Goal: Entertainment & Leisure: Consume media (video, audio)

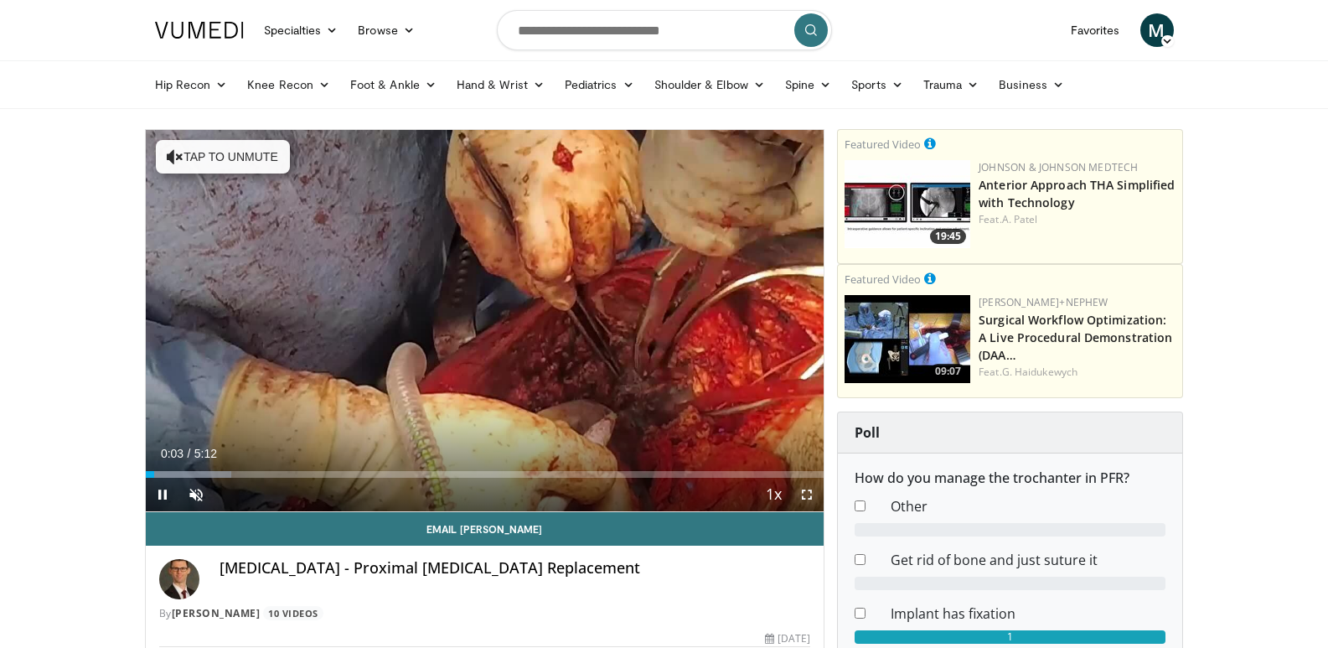
click at [803, 490] on span "Video Player" at bounding box center [807, 495] width 34 height 34
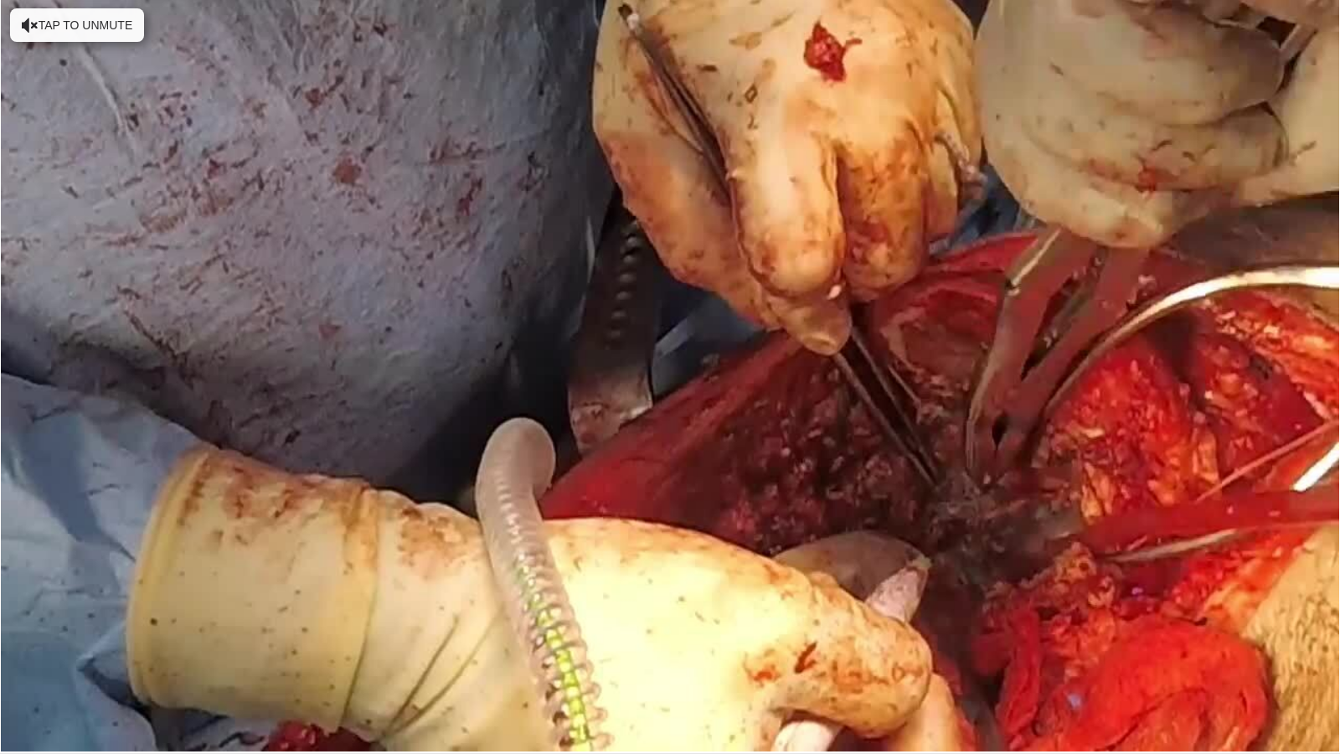
scroll to position [0, 8]
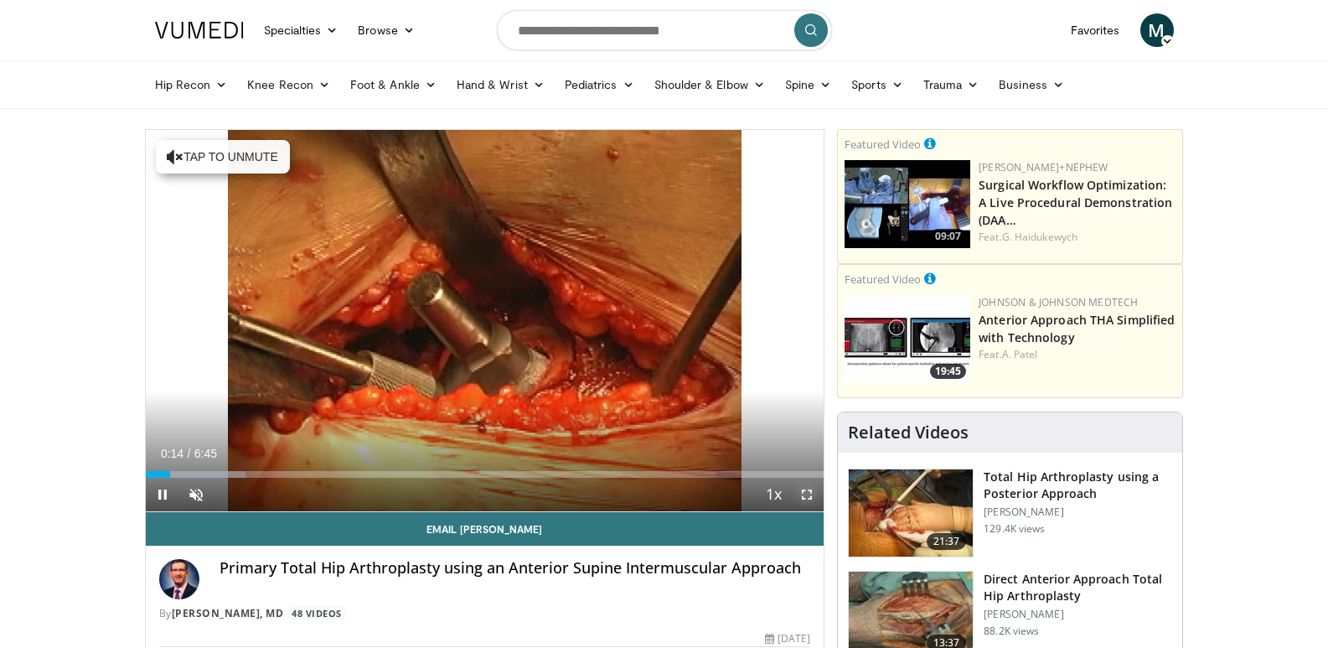
click at [814, 495] on span "Video Player" at bounding box center [807, 495] width 34 height 34
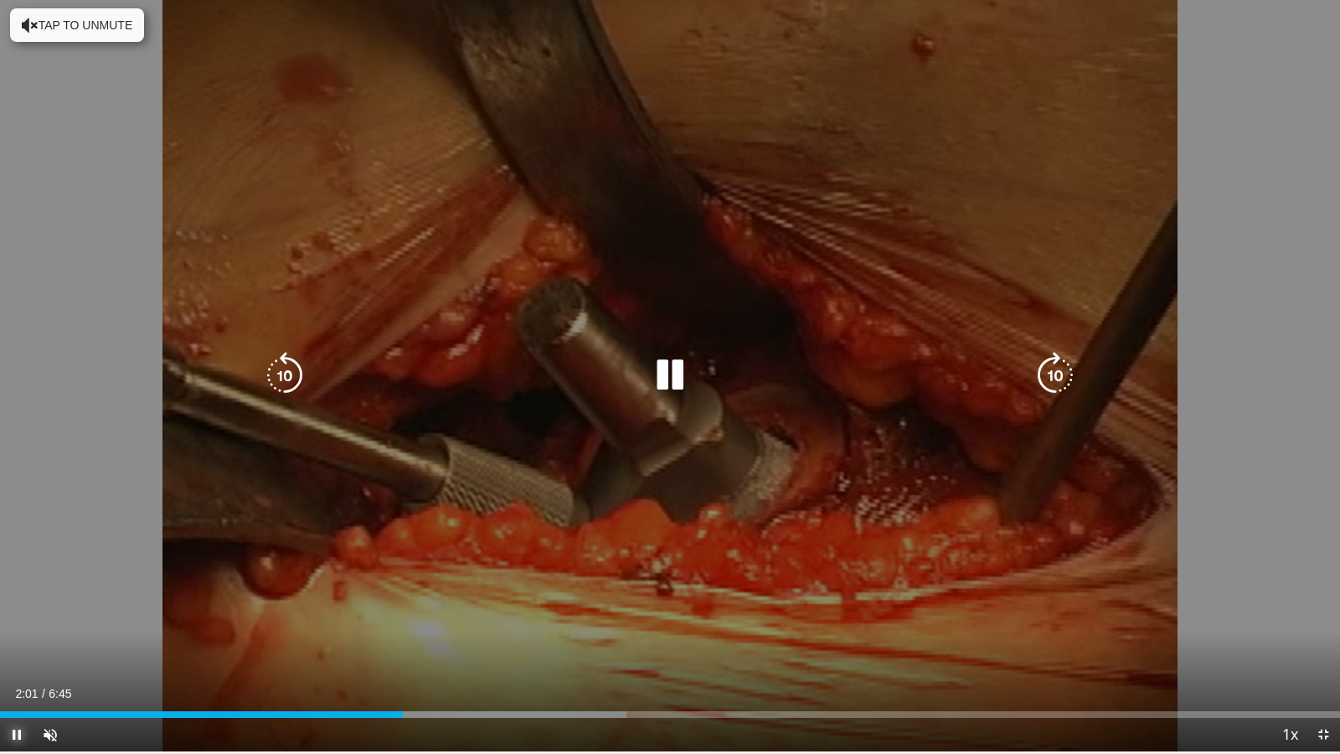
scroll to position [0, 20]
click at [1044, 387] on icon "Video Player" at bounding box center [1055, 375] width 47 height 47
